Goal: Information Seeking & Learning: Check status

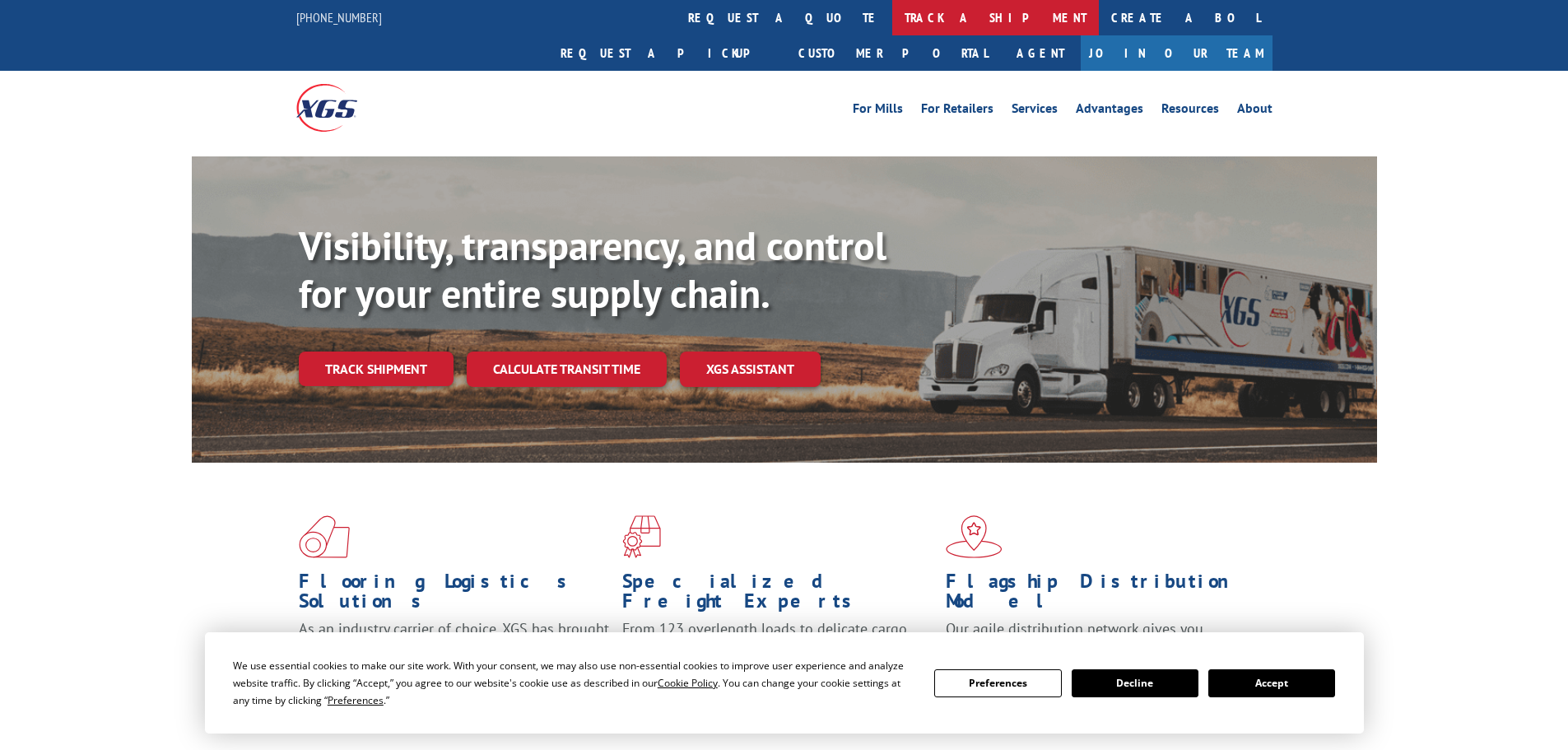
click at [892, 18] on link "track a shipment" at bounding box center [995, 18] width 207 height 35
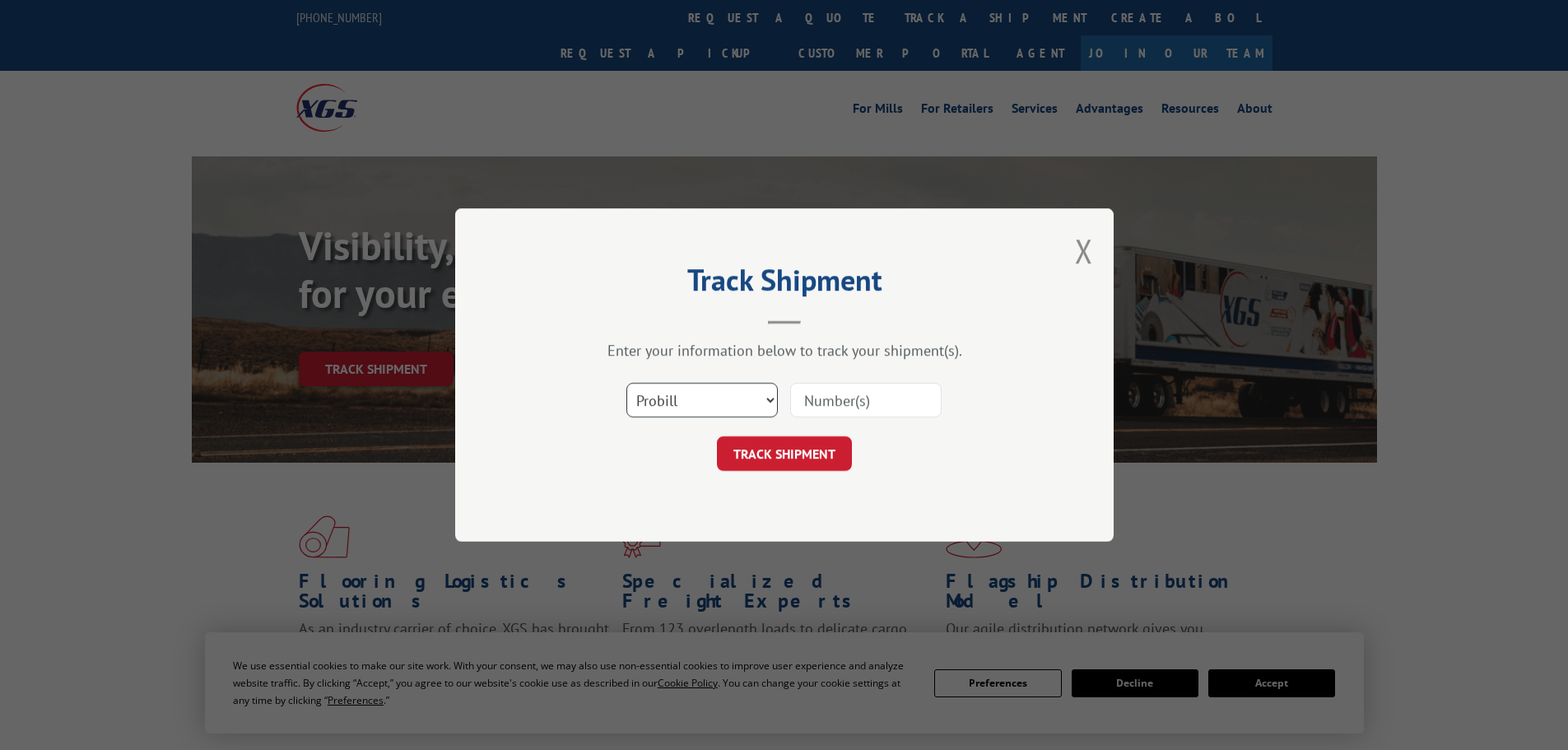
click at [673, 400] on select "Select category... Probill BOL PO" at bounding box center [703, 400] width 152 height 35
select select "bol"
click at [627, 383] on select "Select category... Probill BOL PO" at bounding box center [703, 400] width 152 height 35
click at [832, 397] on input at bounding box center [866, 400] width 152 height 35
paste input "6006088"
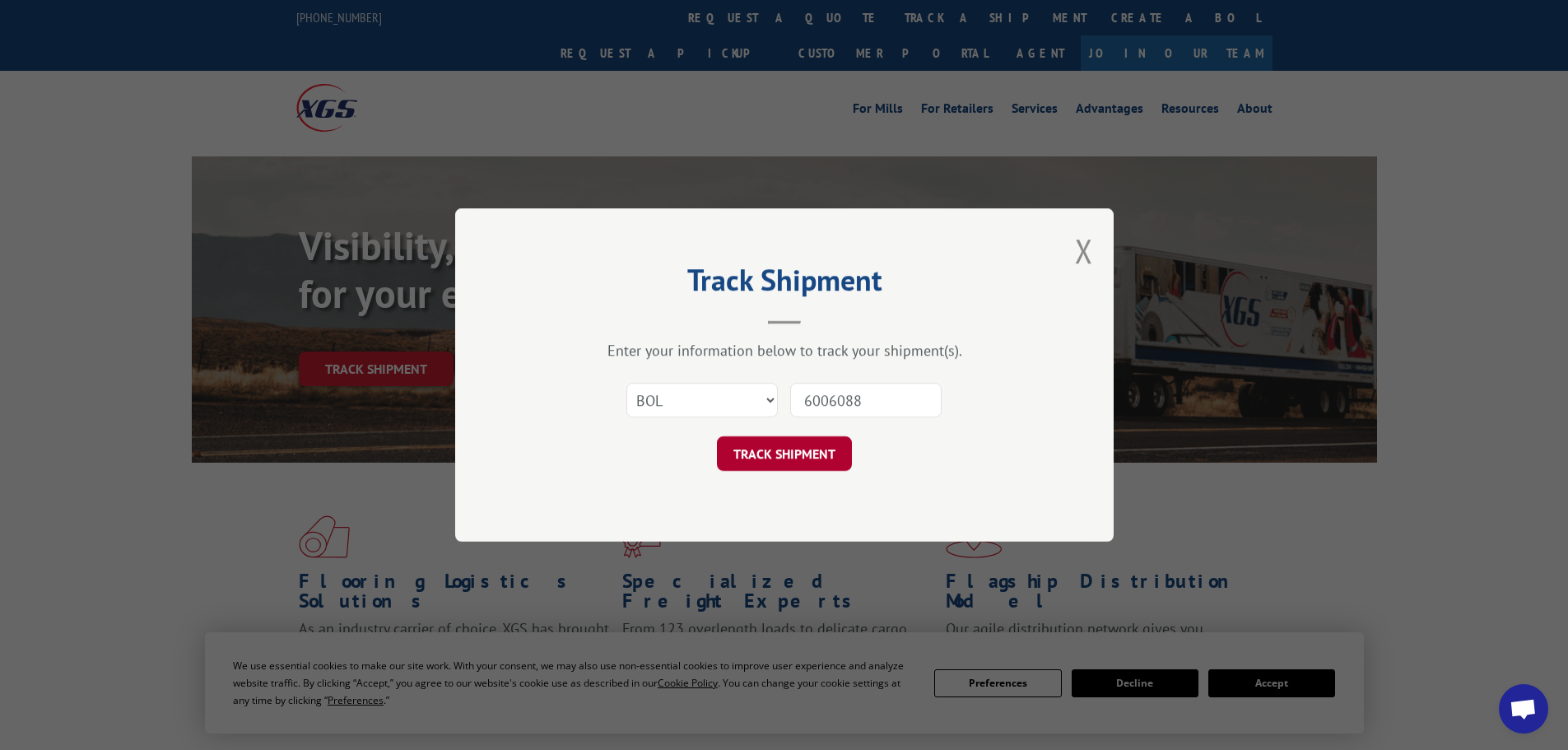
type input "6006088"
click at [793, 447] on button "TRACK SHIPMENT" at bounding box center [784, 453] width 135 height 35
